Goal: Information Seeking & Learning: Learn about a topic

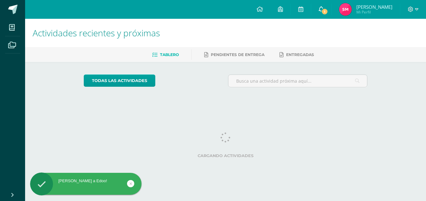
click at [328, 12] on span "1" at bounding box center [324, 11] width 7 height 7
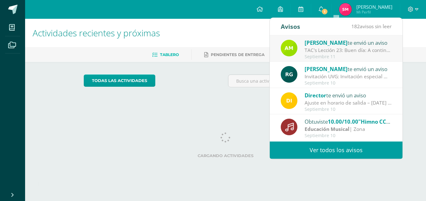
click at [337, 45] on span "[PERSON_NAME]" at bounding box center [326, 42] width 43 height 7
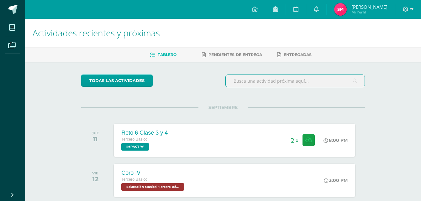
click at [233, 76] on input "text" at bounding box center [295, 81] width 139 height 12
click at [209, 75] on div "todas las Actividades" at bounding box center [223, 84] width 289 height 18
click at [353, 60] on ul "Tablero Pendientes de entrega Entregadas" at bounding box center [231, 55] width 396 height 10
click at [326, 6] on link "0" at bounding box center [316, 9] width 20 height 19
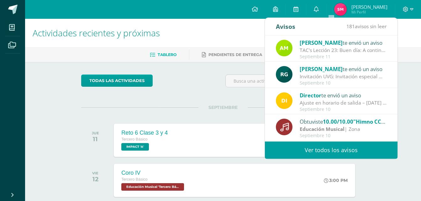
click at [342, 51] on div "TAC's Lección 23: Buen día: A continuación, se presentan las instrucciones para…" at bounding box center [343, 50] width 87 height 7
click at [324, 44] on span "[PERSON_NAME]" at bounding box center [321, 42] width 43 height 7
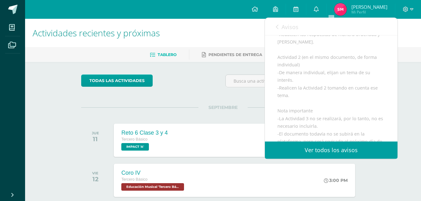
click at [324, 44] on div "[PERSON_NAME] te envió un aviso TAC's Lección 23: Buen día: A continuación, se …" at bounding box center [264, 88] width 265 height 106
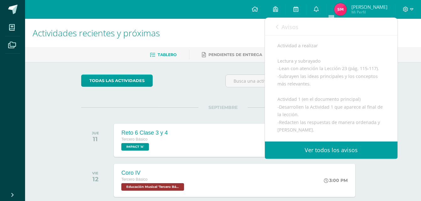
scroll to position [87, 0]
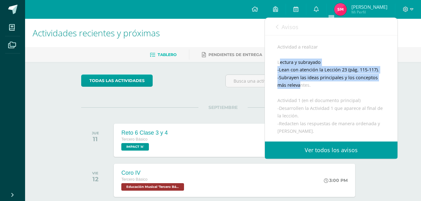
drag, startPoint x: 279, startPoint y: 69, endPoint x: 299, endPoint y: 91, distance: 29.5
click at [299, 91] on div "Buen día: A continuación, se presentan las instrucciones para la actividad corr…" at bounding box center [332, 147] width 108 height 284
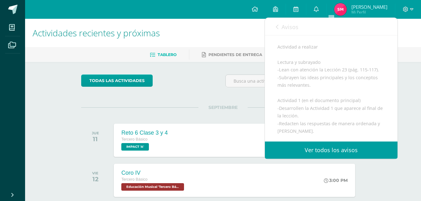
drag, startPoint x: 299, startPoint y: 91, endPoint x: 276, endPoint y: 66, distance: 34.4
click at [276, 66] on div "[PERSON_NAME] te envió un aviso: TAC's Lección [DATE] TACs Tercero Básico 'Terc…" at bounding box center [331, 121] width 133 height 347
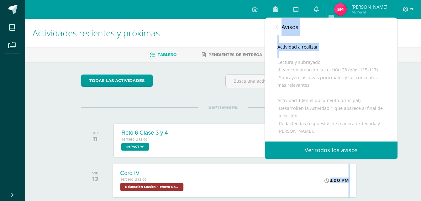
scroll to position [256, 0]
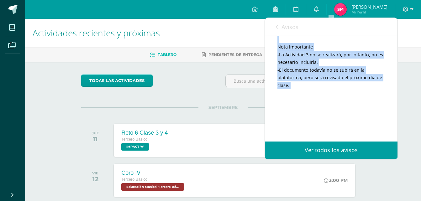
drag, startPoint x: 276, startPoint y: 66, endPoint x: 322, endPoint y: 89, distance: 51.3
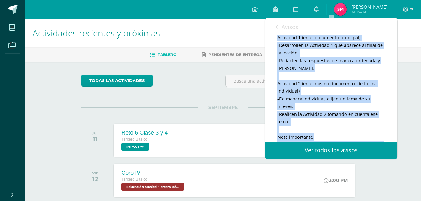
scroll to position [151, 0]
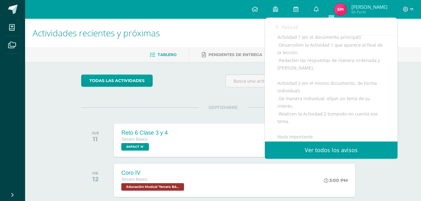
click at [194, 78] on div "todas las Actividades" at bounding box center [139, 84] width 120 height 18
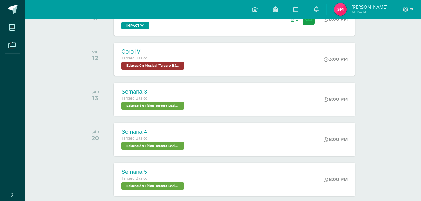
scroll to position [105, 0]
